Goal: Obtain resource: Download file/media

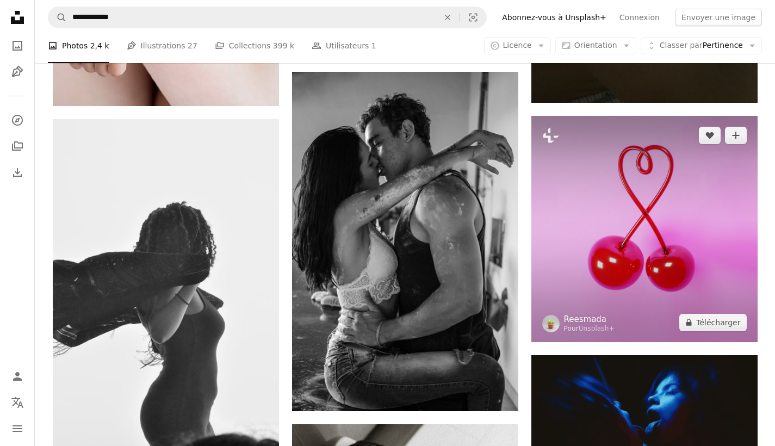
scroll to position [25200, 0]
click at [580, 315] on link "Reesmada" at bounding box center [589, 319] width 51 height 11
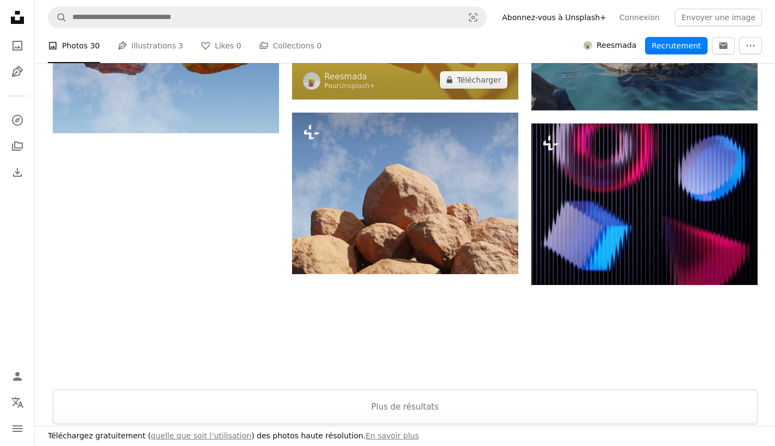
scroll to position [1402, 0]
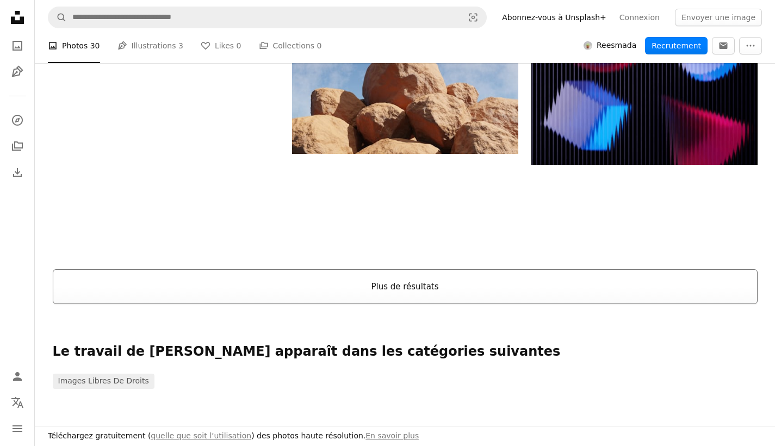
click at [540, 290] on button "Plus de résultats" at bounding box center [405, 286] width 705 height 35
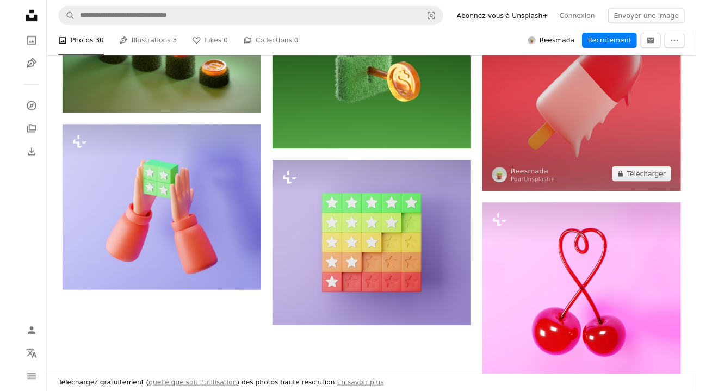
scroll to position [1892, 0]
